Goal: Find specific page/section: Find specific page/section

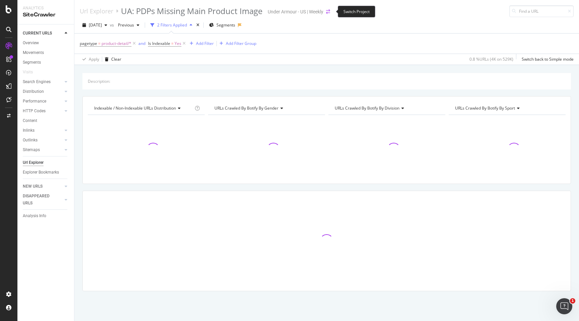
click at [329, 9] on icon "arrow-right-arrow-left" at bounding box center [328, 11] width 4 height 5
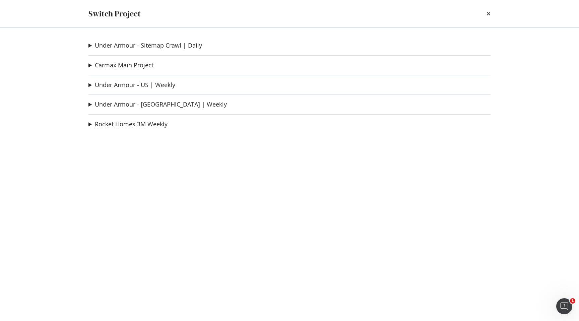
click at [88, 125] on summary "Rocket Homes 3M Weekly" at bounding box center [127, 124] width 79 height 9
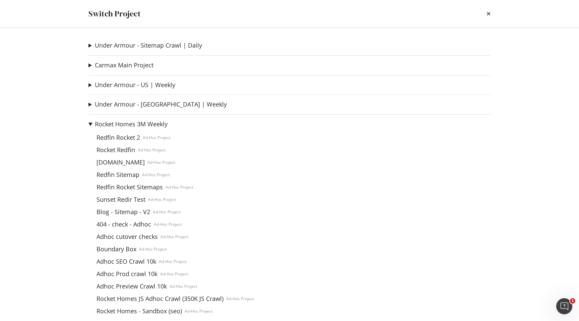
scroll to position [7, 0]
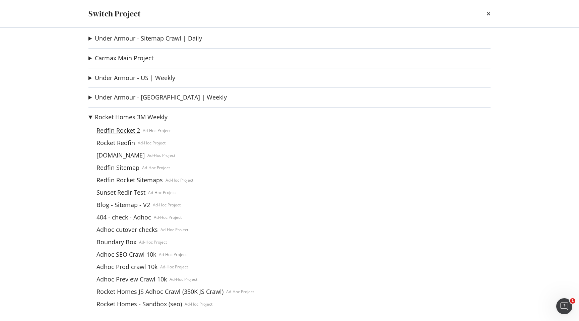
click at [114, 130] on link "Redfin Rocket 2" at bounding box center [118, 130] width 49 height 7
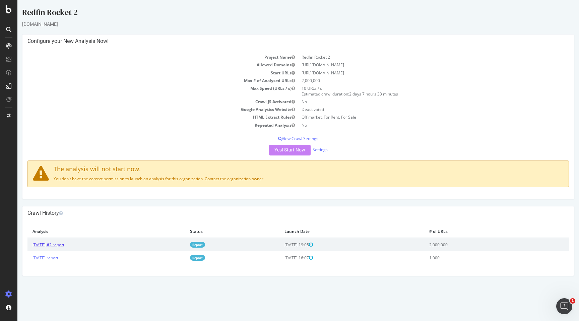
click at [64, 245] on link "[DATE] #2 report" at bounding box center [48, 245] width 32 height 6
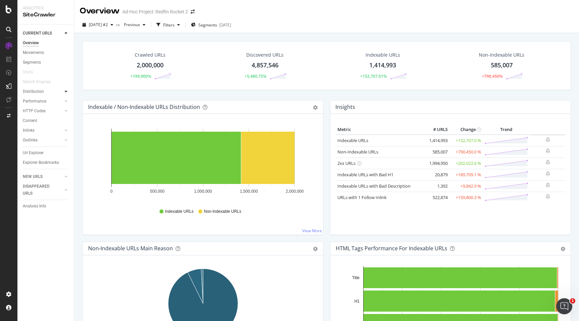
click at [64, 93] on div at bounding box center [66, 91] width 7 height 7
click at [46, 160] on div "Explorer Bookmarks" at bounding box center [41, 162] width 36 height 7
